Goal: Find specific page/section: Find specific page/section

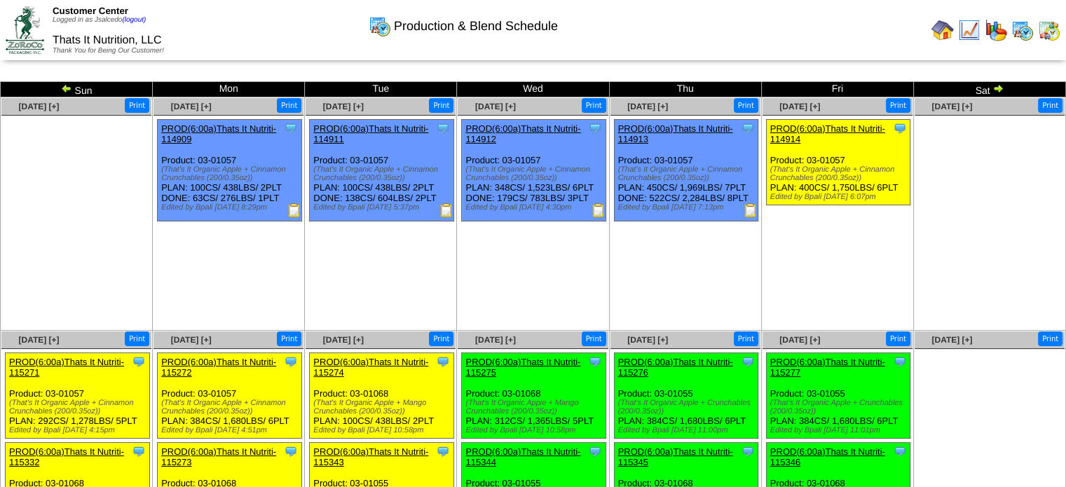
click at [1001, 83] on img at bounding box center [998, 88] width 11 height 11
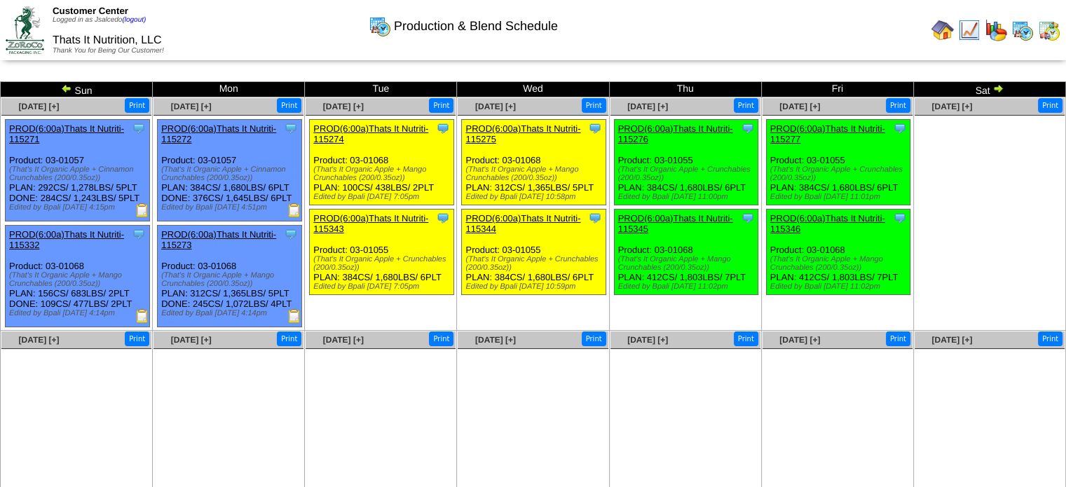
click at [1055, 32] on img at bounding box center [1049, 30] width 22 height 22
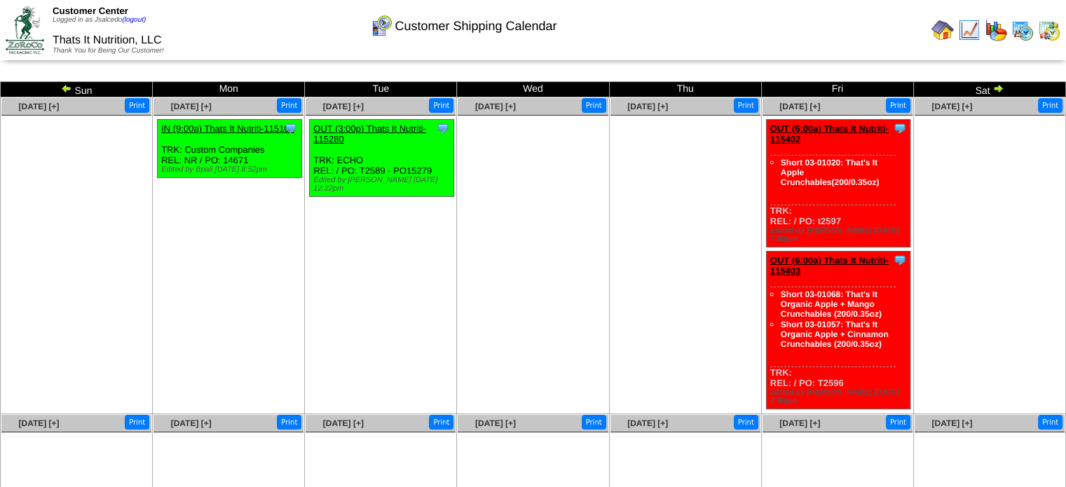
click at [1017, 34] on img at bounding box center [1023, 30] width 22 height 22
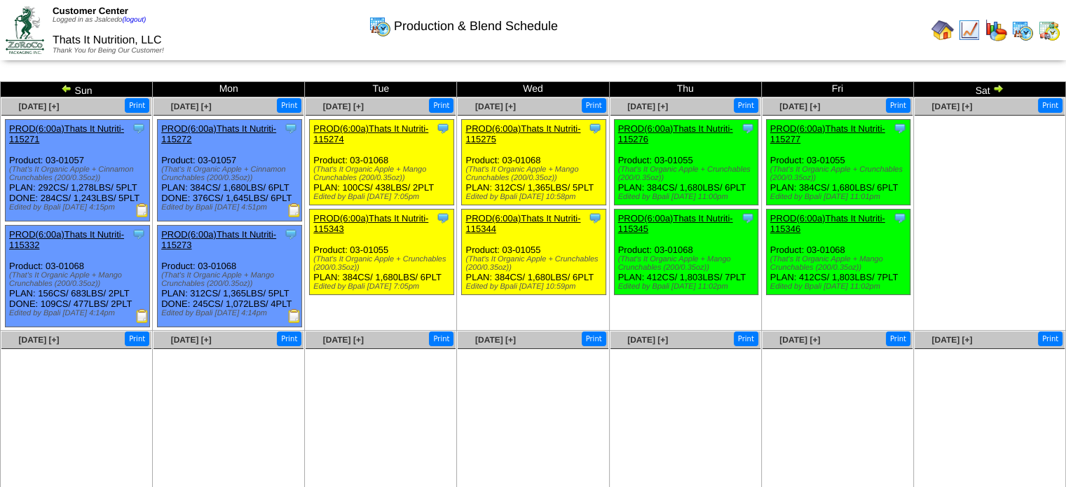
click at [944, 32] on img at bounding box center [943, 30] width 22 height 22
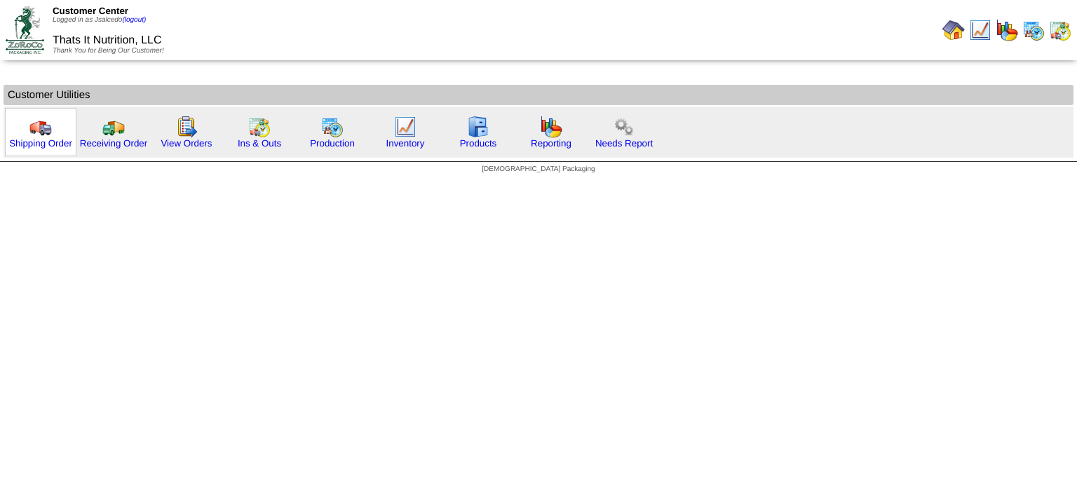
click at [36, 123] on img at bounding box center [40, 127] width 22 height 22
